Goal: Information Seeking & Learning: Check status

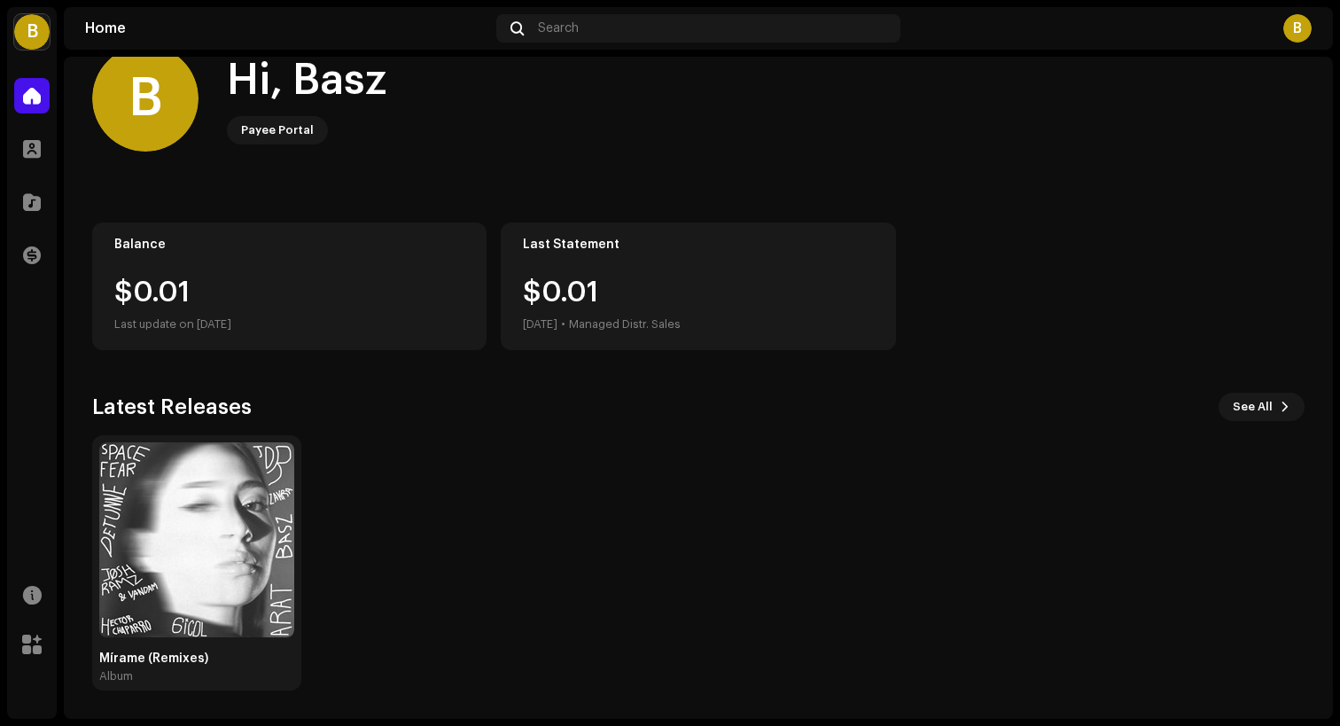
scroll to position [40, 0]
click at [212, 508] on img at bounding box center [196, 539] width 195 height 195
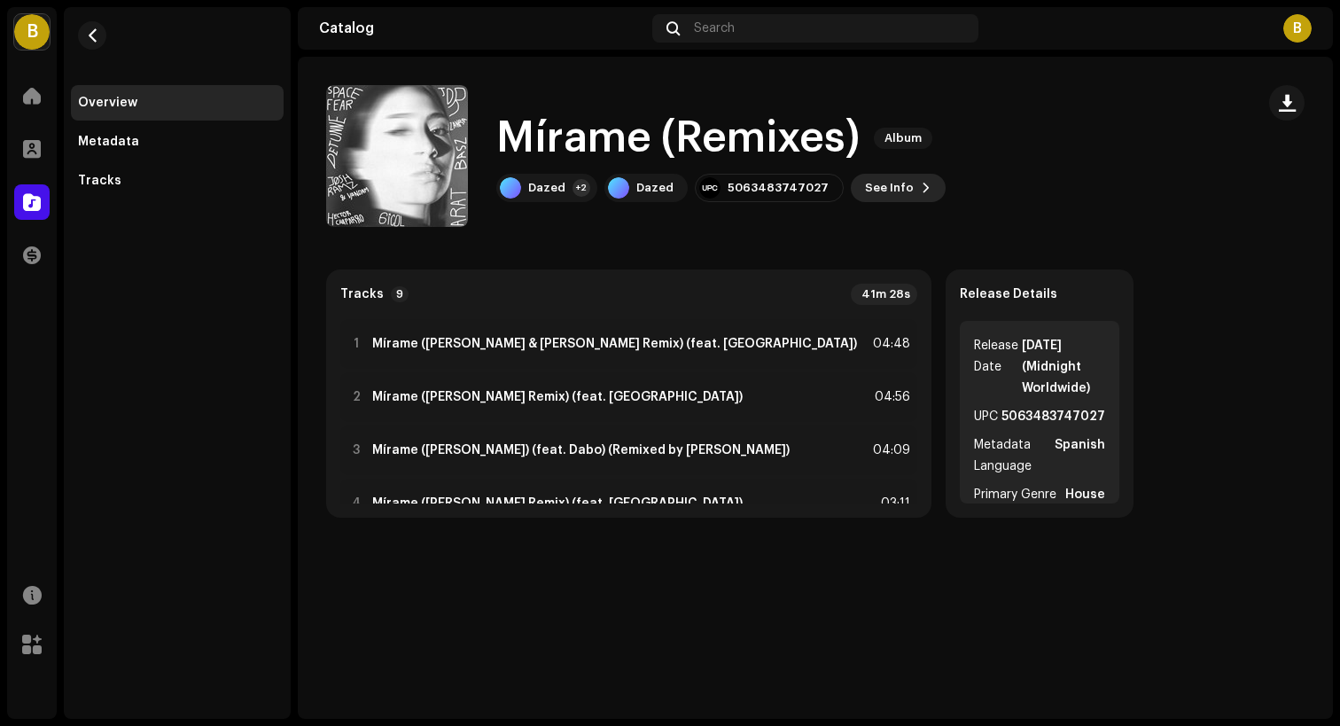
click at [879, 186] on span "See Info" at bounding box center [889, 187] width 49 height 35
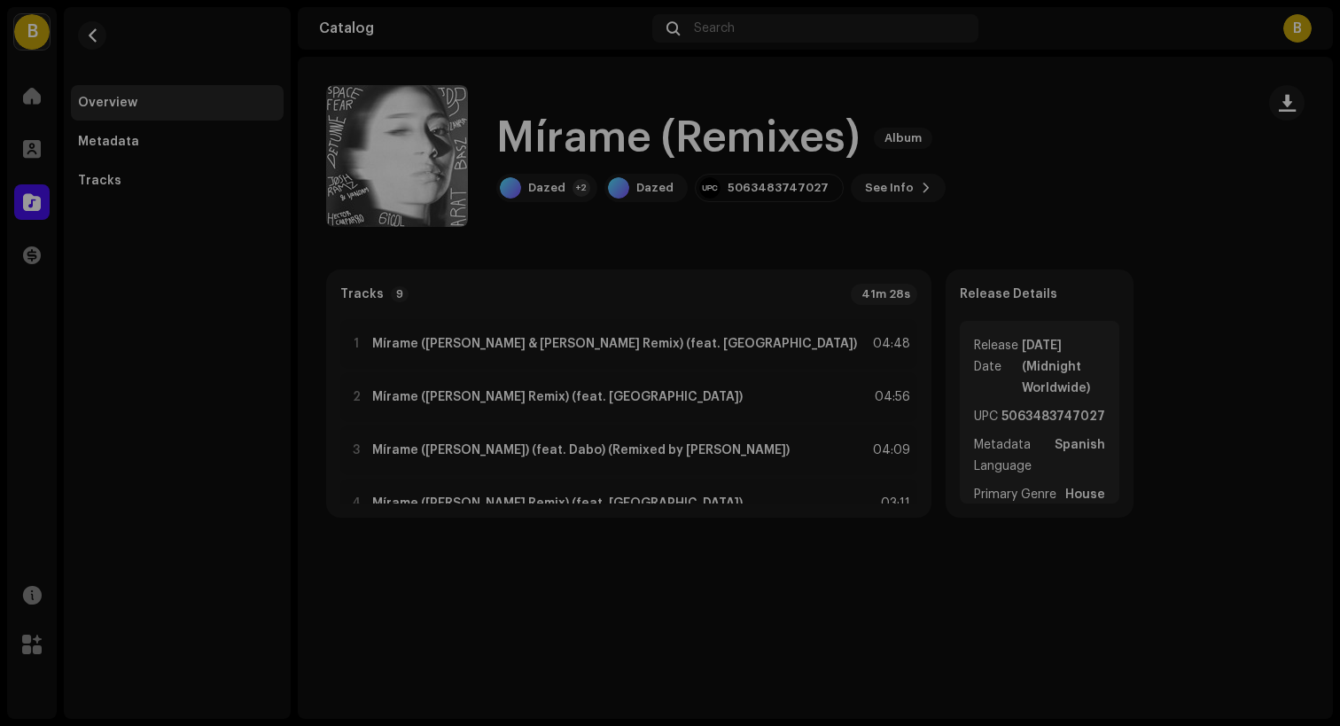
click at [359, 168] on div "Mírame (Remixes) 2990097 Metadata Distribution Metadata Language Spanish Releas…" at bounding box center [670, 363] width 1340 height 726
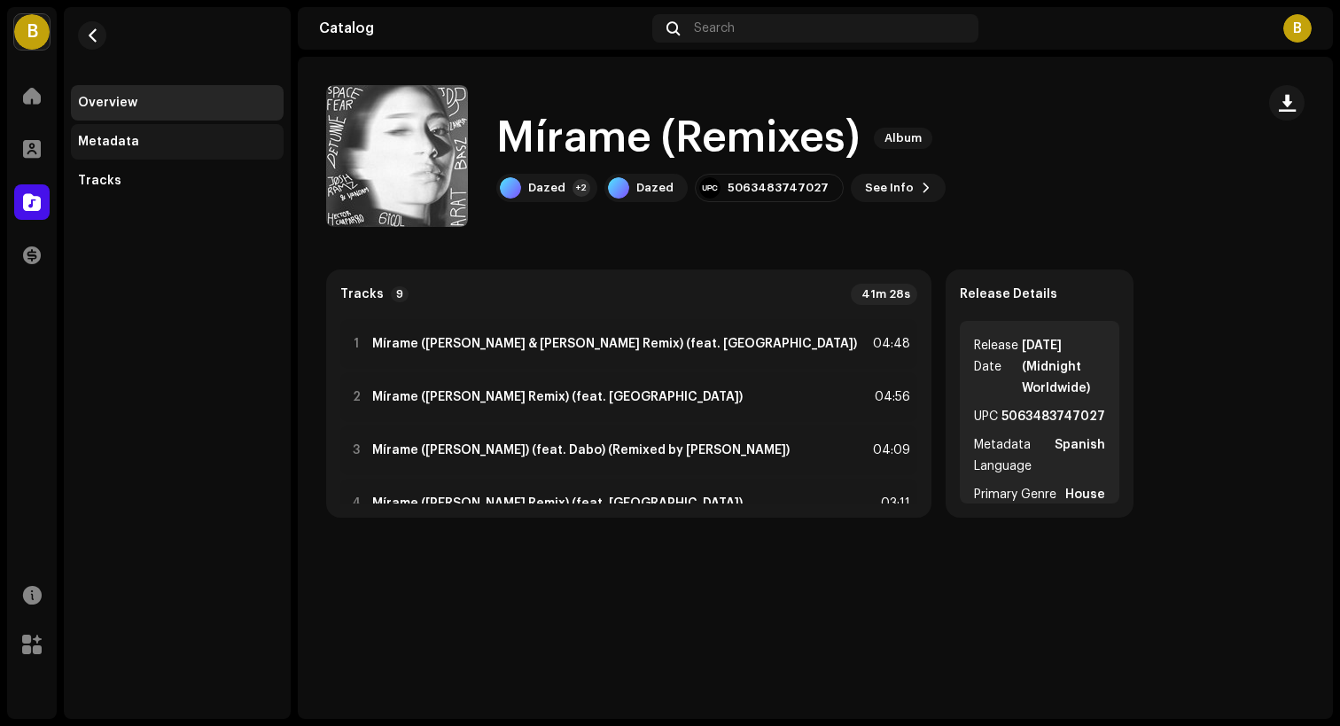
click at [129, 137] on div "Metadata" at bounding box center [108, 142] width 61 height 14
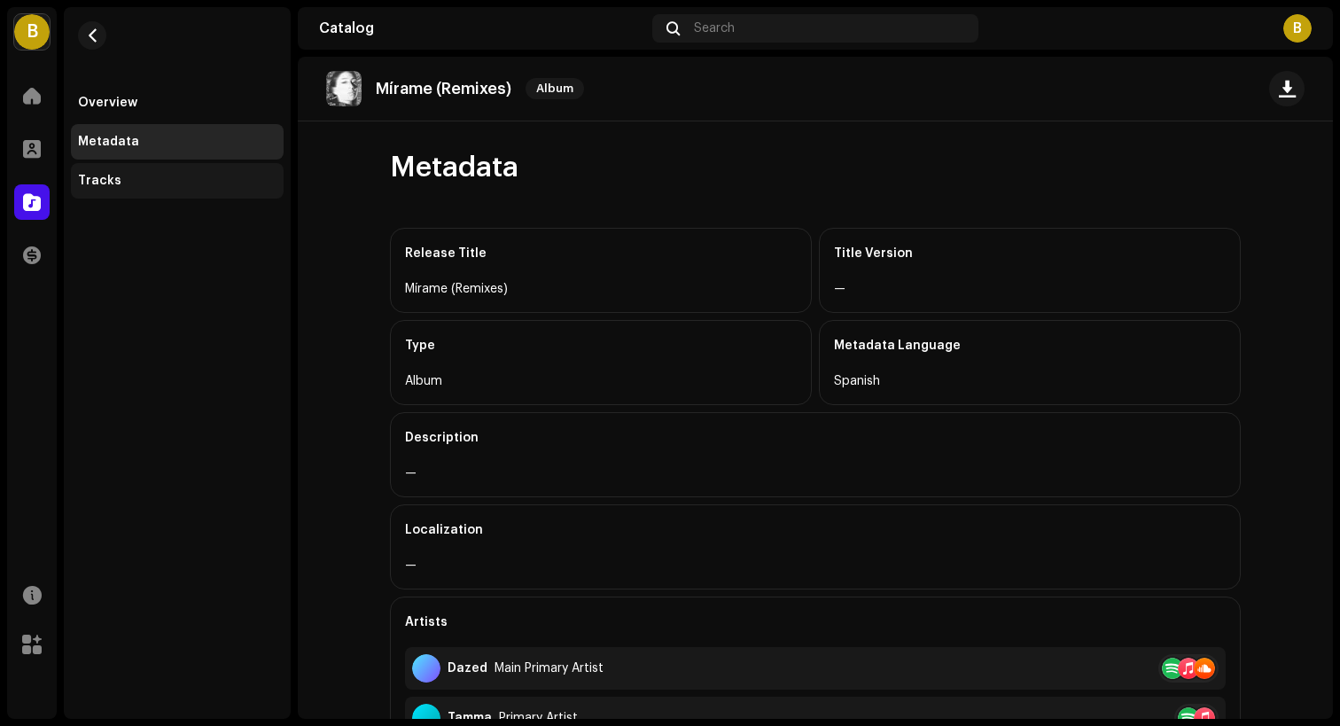
click at [153, 184] on div "Tracks" at bounding box center [177, 181] width 199 height 14
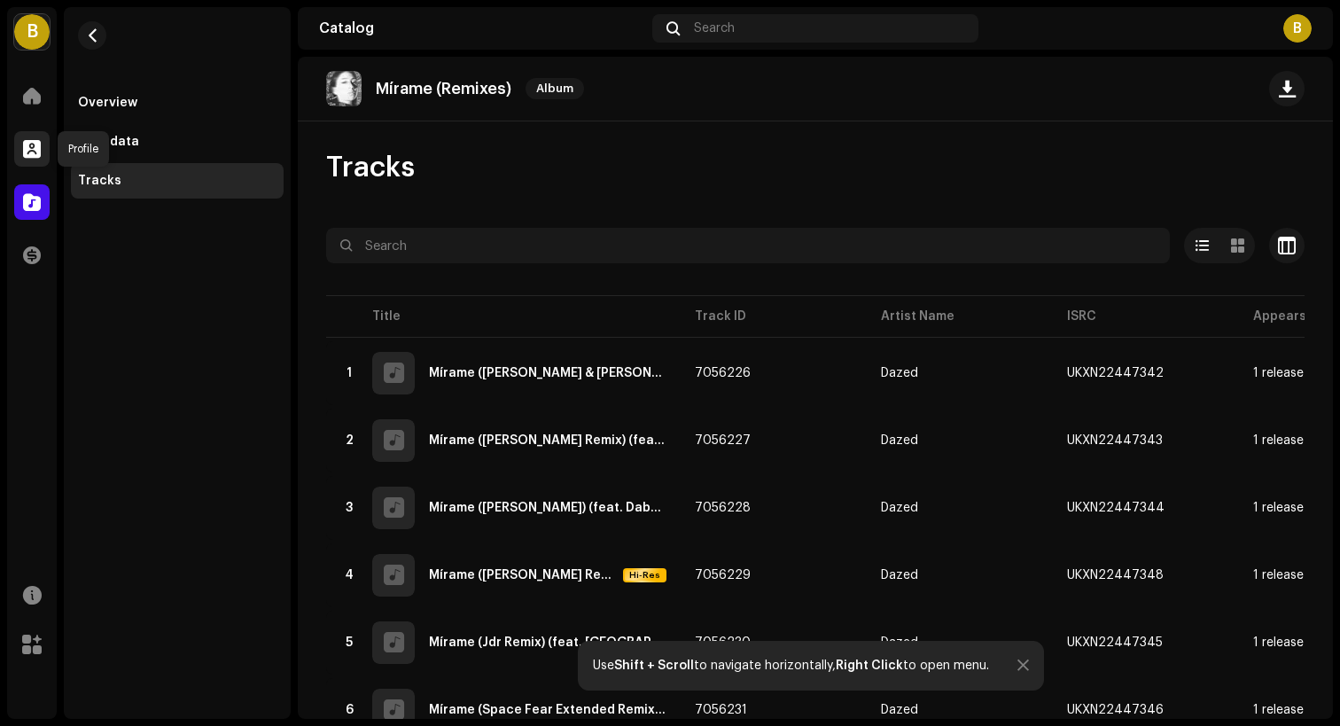
click at [33, 155] on span at bounding box center [32, 149] width 18 height 14
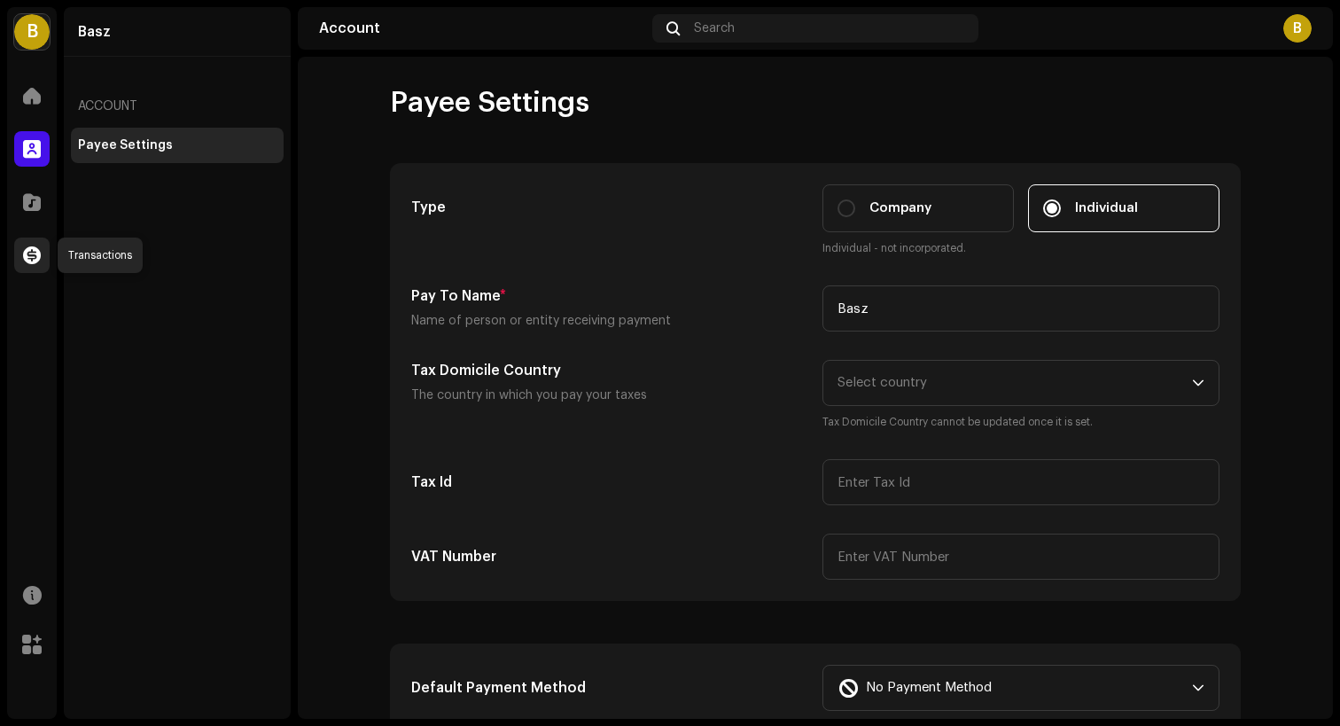
click at [35, 257] on span at bounding box center [32, 255] width 18 height 14
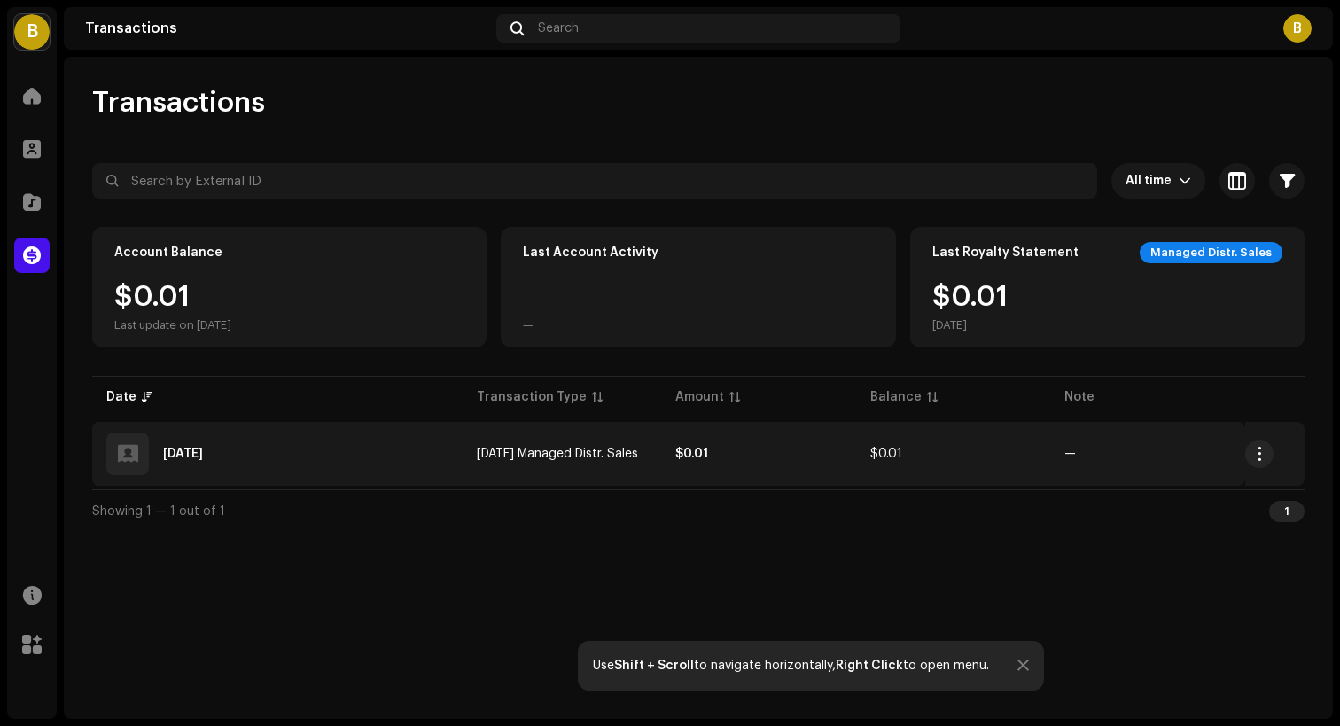
click at [328, 454] on div "[DATE]" at bounding box center [277, 454] width 342 height 43
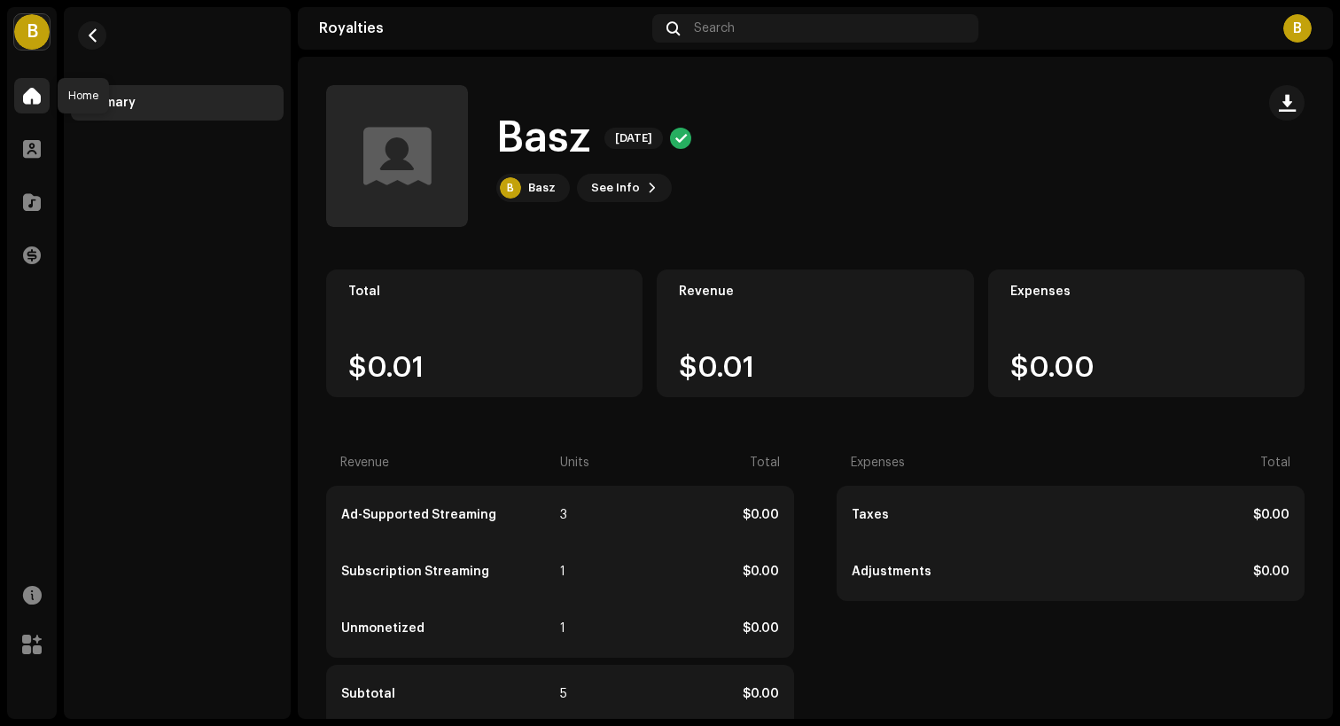
click at [38, 111] on div at bounding box center [31, 95] width 35 height 35
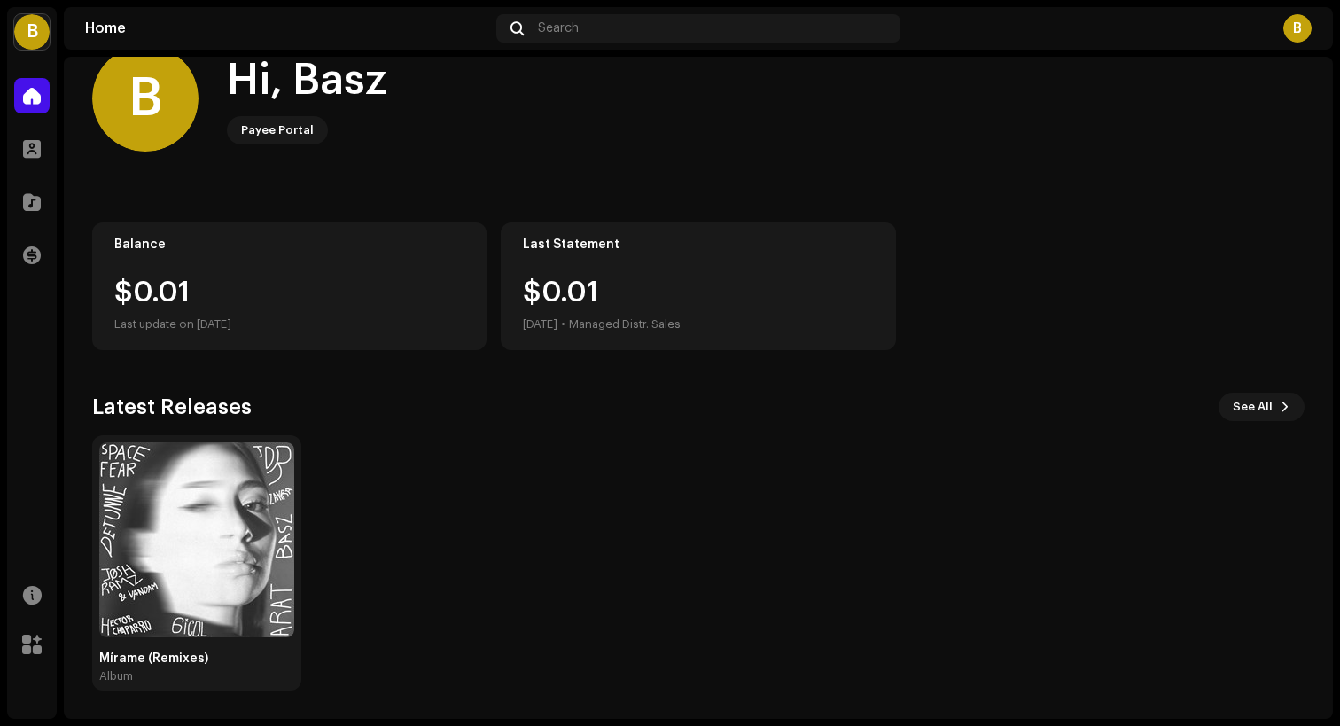
scroll to position [40, 0]
click at [179, 526] on img at bounding box center [196, 539] width 195 height 195
